Goal: Find contact information: Find contact information

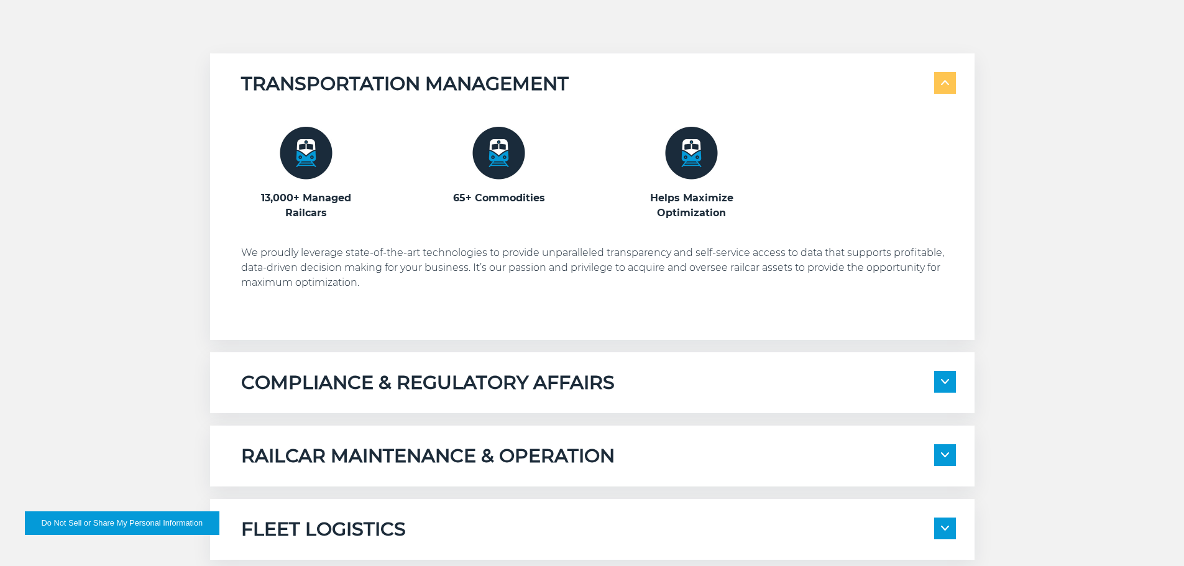
scroll to position [870, 0]
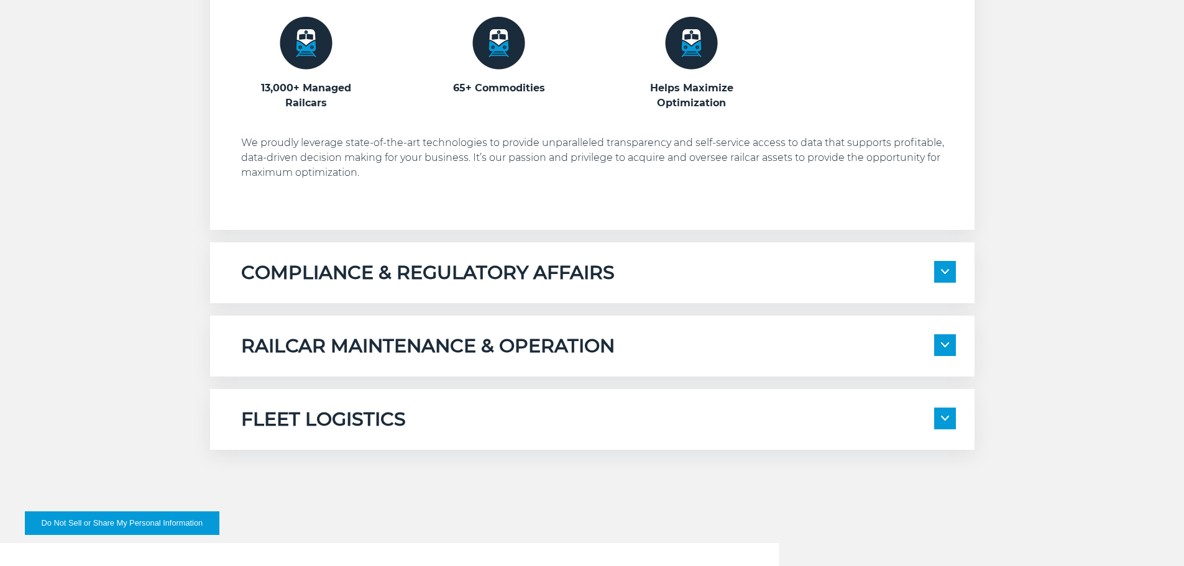
click at [935, 341] on span at bounding box center [945, 345] width 22 height 22
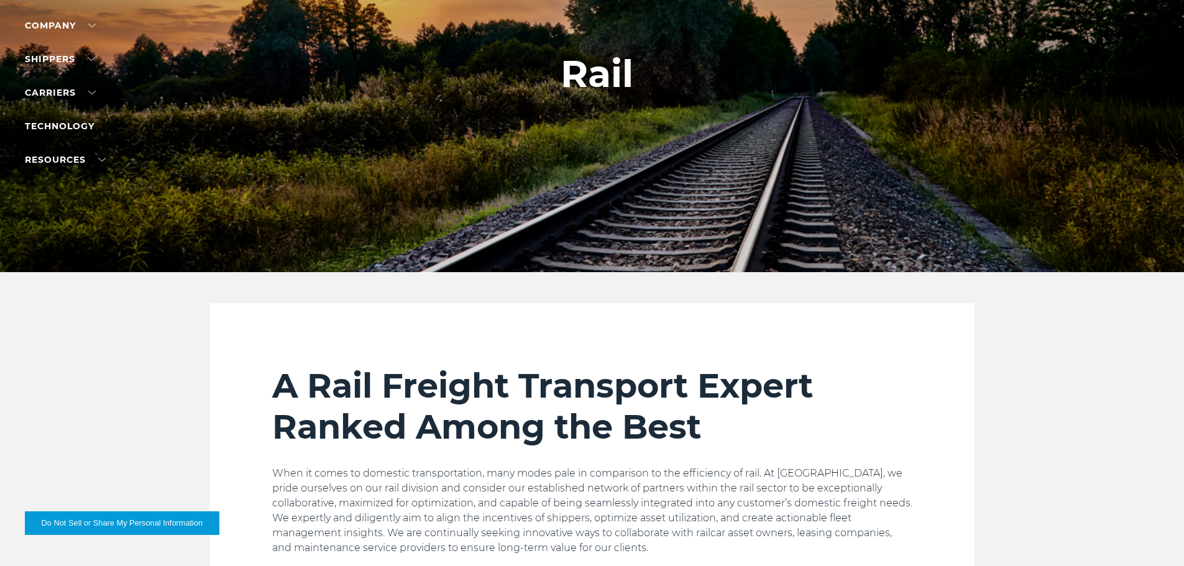
scroll to position [0, 0]
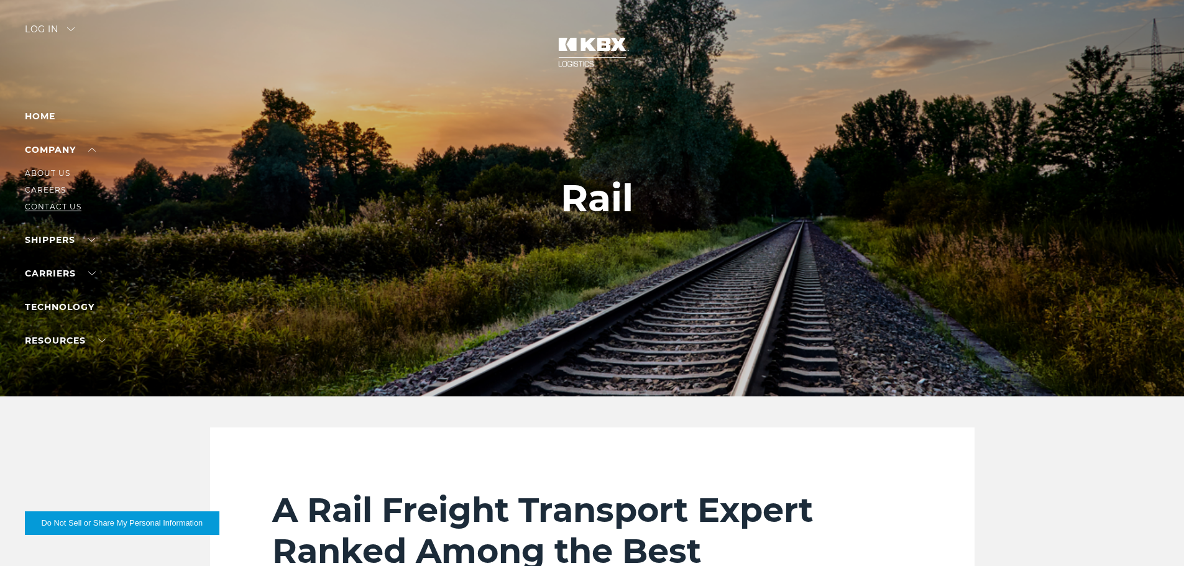
click at [51, 209] on link "Contact Us" at bounding box center [53, 206] width 57 height 9
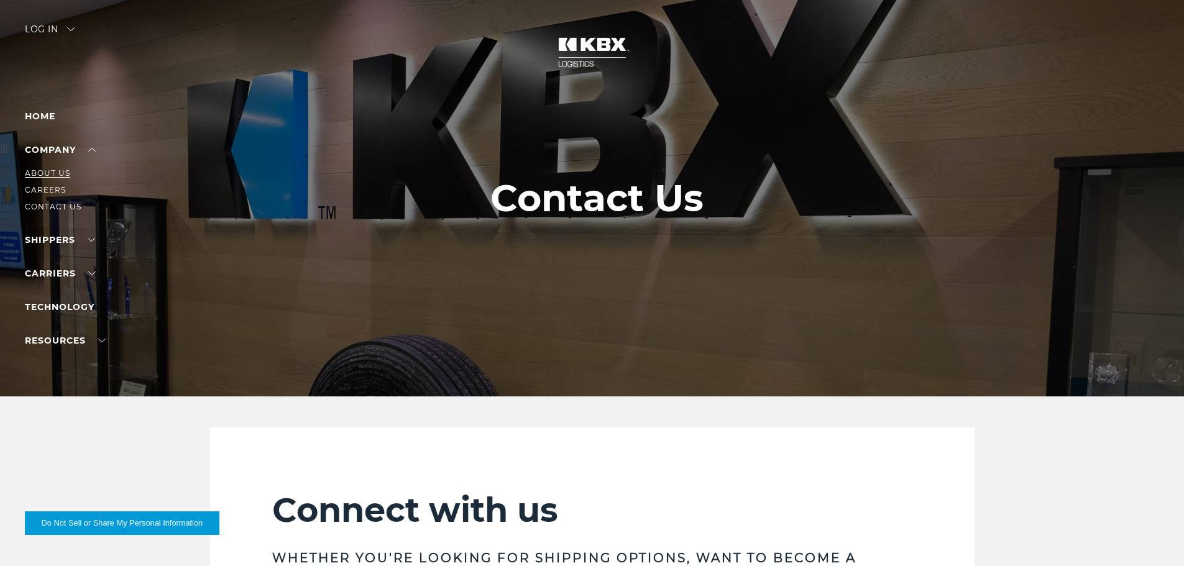
click at [55, 171] on link "About Us" at bounding box center [47, 172] width 45 height 9
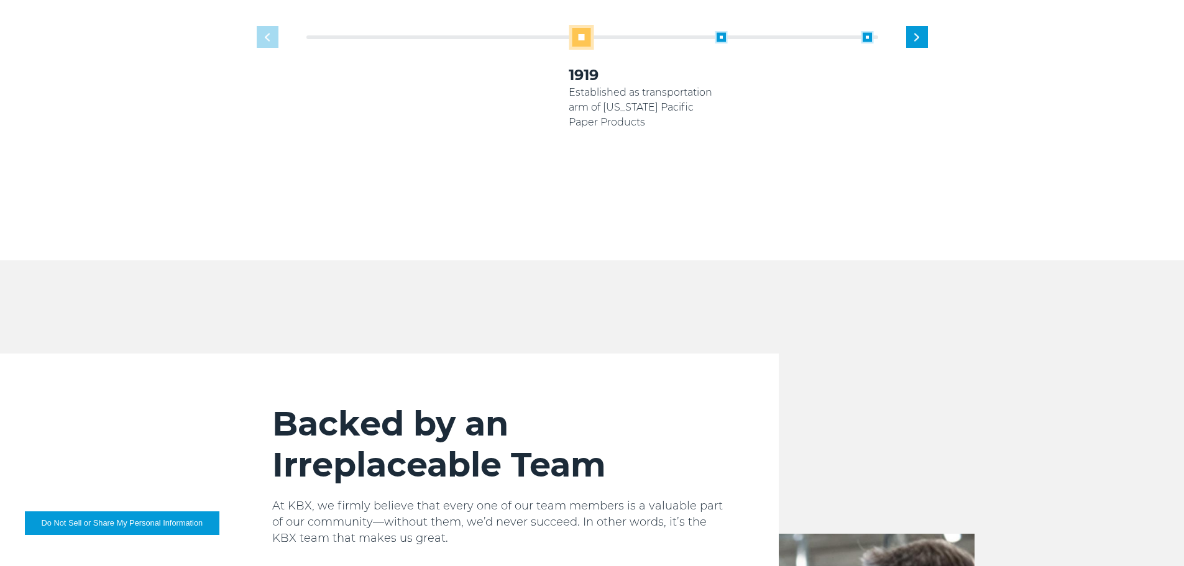
scroll to position [862, 0]
